Goal: Transaction & Acquisition: Book appointment/travel/reservation

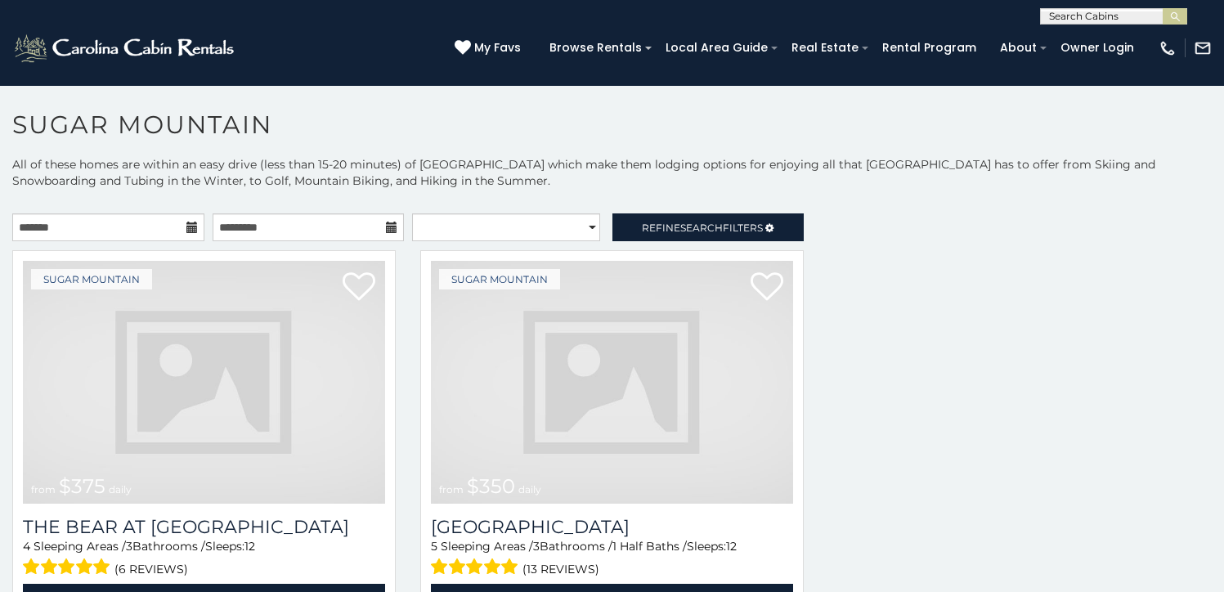
scroll to position [50, 0]
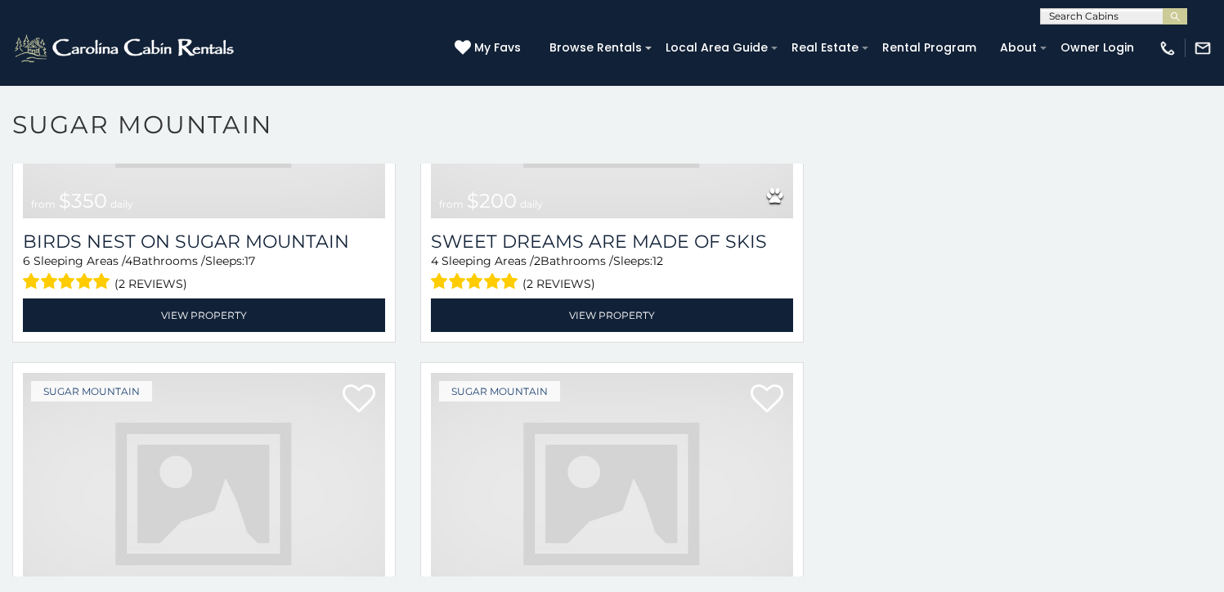
scroll to position [439, 0]
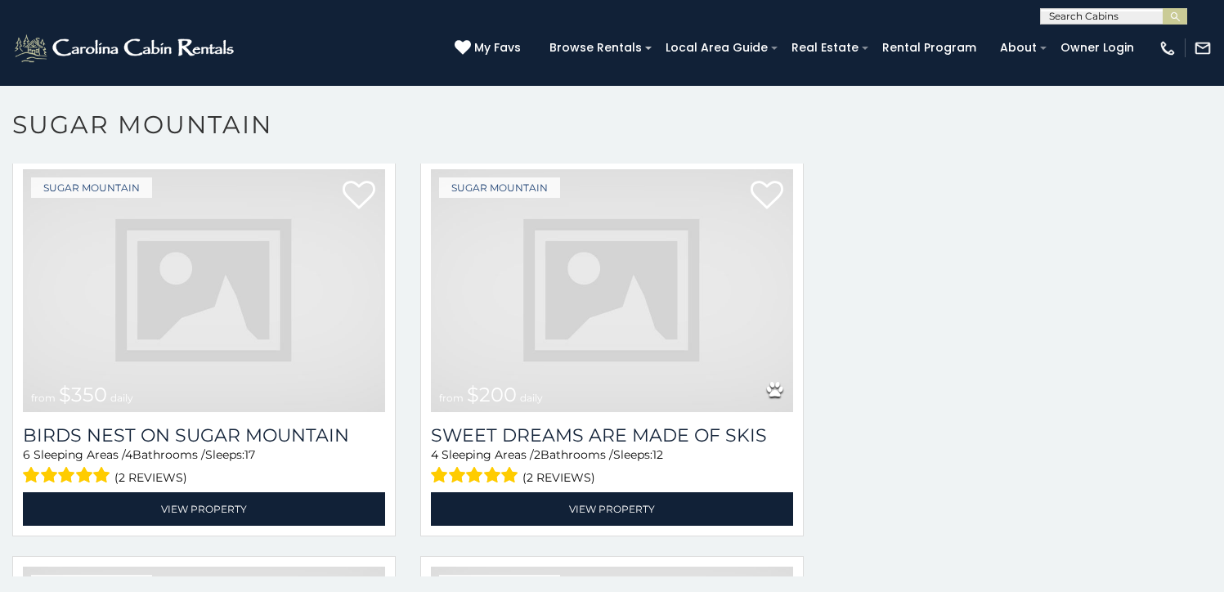
click at [675, 385] on img at bounding box center [612, 290] width 362 height 243
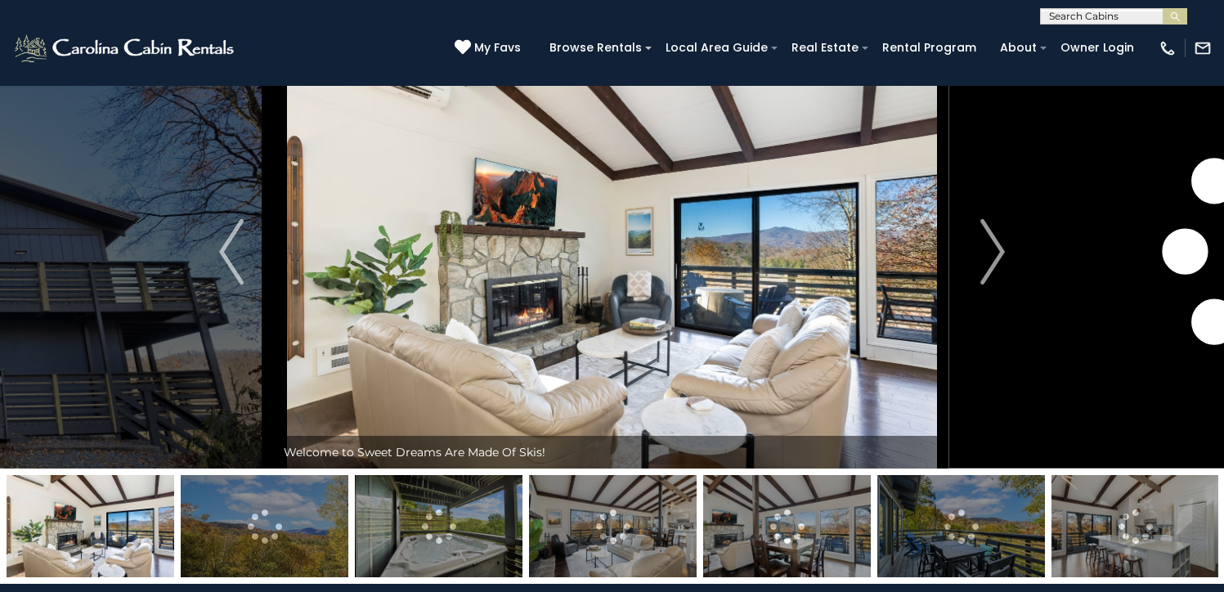
scroll to position [58, 0]
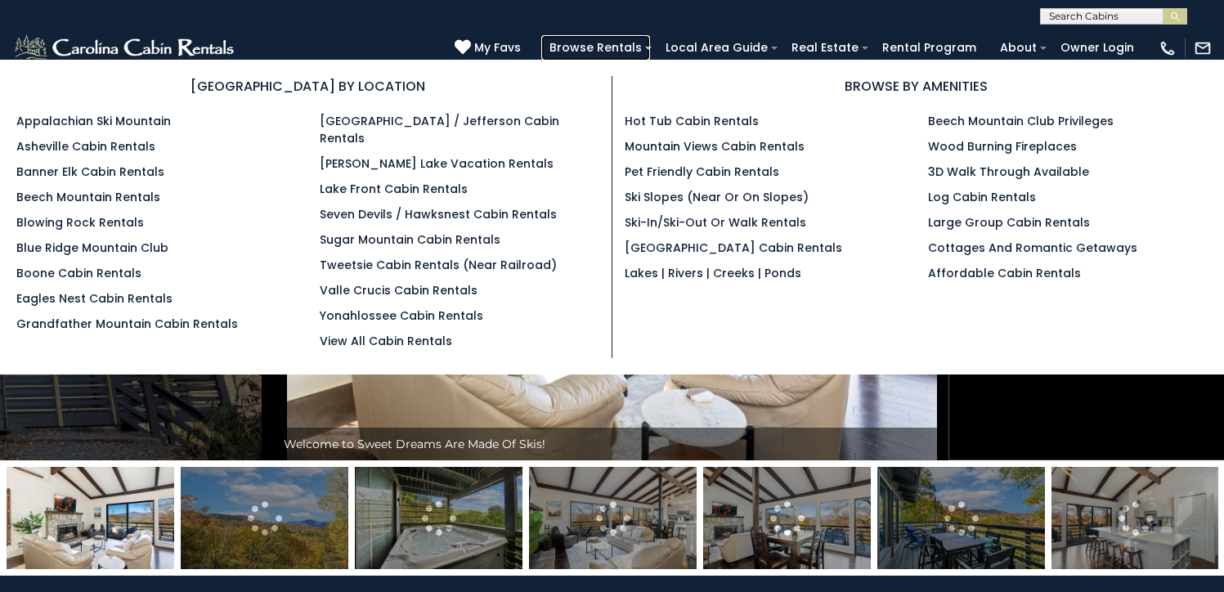
click at [650, 38] on link "Browse Rentals" at bounding box center [595, 47] width 109 height 25
